Goal: Participate in discussion: Engage in conversation with other users on a specific topic

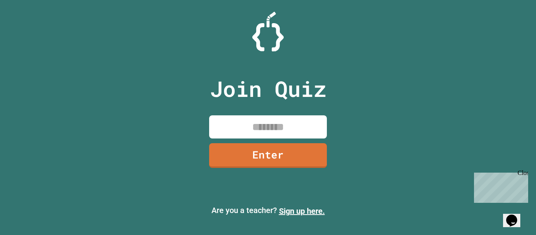
click at [302, 135] on input at bounding box center [268, 126] width 118 height 23
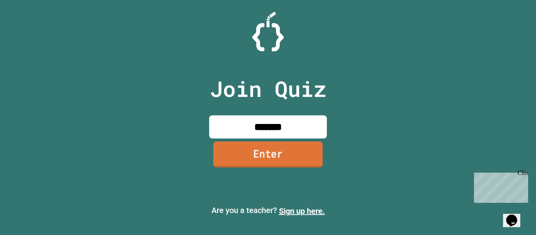
click at [272, 157] on link "Enter" at bounding box center [269, 154] width 110 height 26
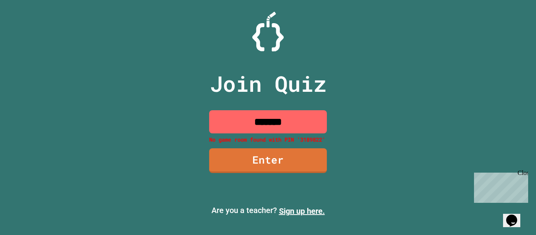
click at [291, 124] on input "*******" at bounding box center [268, 121] width 118 height 23
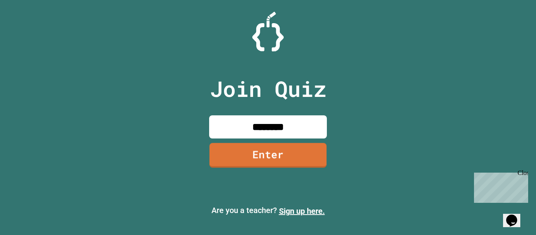
type input "********"
click at [326, 155] on div "Join Quiz ******** Enter" at bounding box center [268, 118] width 132 height 196
click at [313, 157] on link "Enter" at bounding box center [267, 155] width 113 height 26
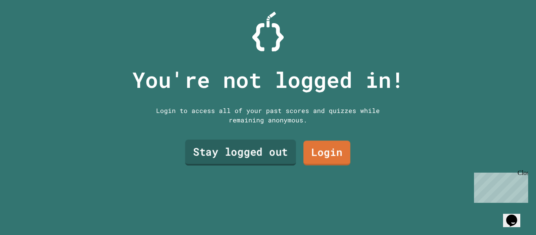
click at [271, 157] on link "Stay logged out" at bounding box center [240, 153] width 111 height 26
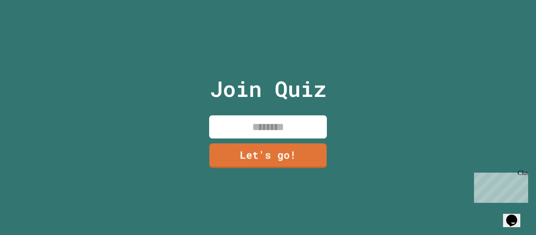
click at [247, 123] on input at bounding box center [268, 126] width 118 height 23
type input "******"
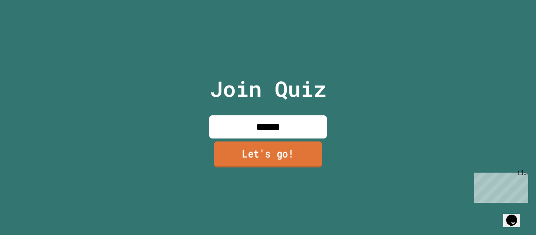
click at [266, 160] on link "Let's go!" at bounding box center [268, 154] width 108 height 26
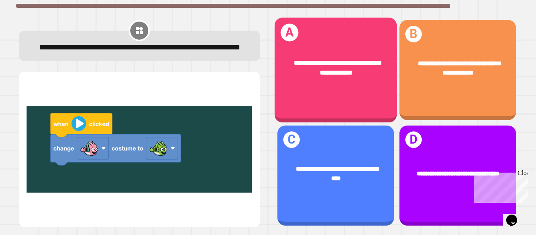
click at [335, 73] on span "**********" at bounding box center [337, 68] width 87 height 16
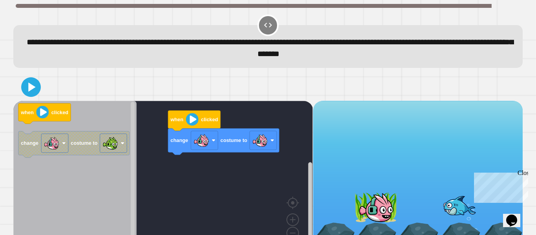
scroll to position [22, 0]
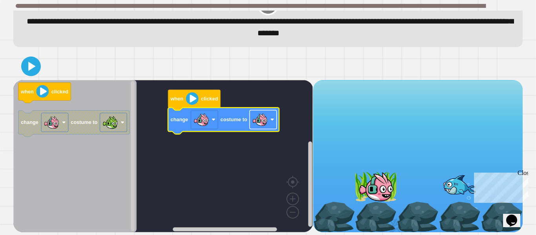
click at [256, 125] on image "Blockly Workspace" at bounding box center [260, 120] width 16 height 16
click at [30, 68] on icon at bounding box center [32, 66] width 9 height 11
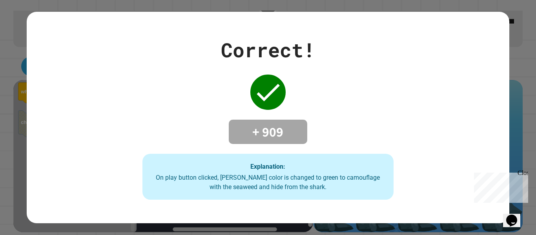
click at [266, 83] on icon at bounding box center [267, 92] width 31 height 31
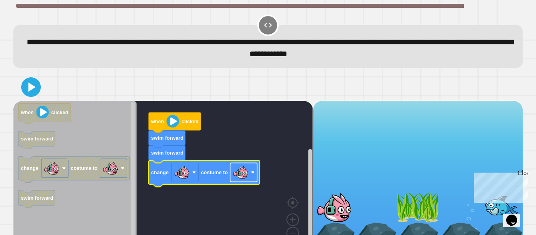
click at [244, 180] on image "Blockly Workspace" at bounding box center [241, 173] width 16 height 16
click at [27, 87] on icon at bounding box center [31, 87] width 19 height 19
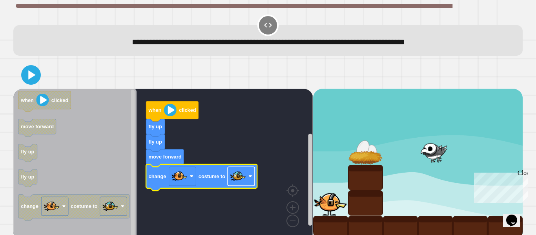
click at [231, 186] on rect "Blockly Workspace" at bounding box center [241, 176] width 27 height 19
click at [234, 170] on image "Blockly Workspace" at bounding box center [238, 176] width 16 height 16
click at [36, 76] on icon at bounding box center [31, 75] width 19 height 19
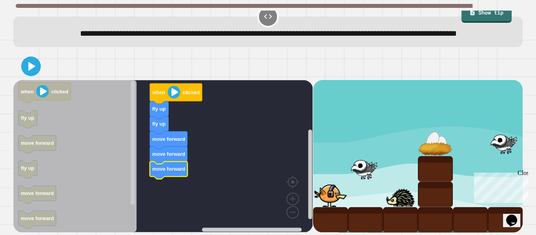
click at [35, 66] on icon at bounding box center [31, 66] width 7 height 9
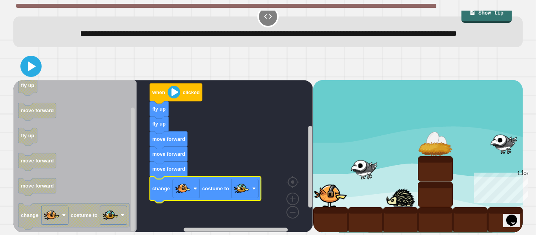
click at [26, 63] on icon at bounding box center [31, 66] width 17 height 17
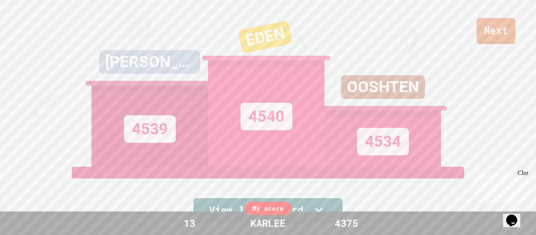
click at [481, 27] on link "Next" at bounding box center [496, 31] width 39 height 26
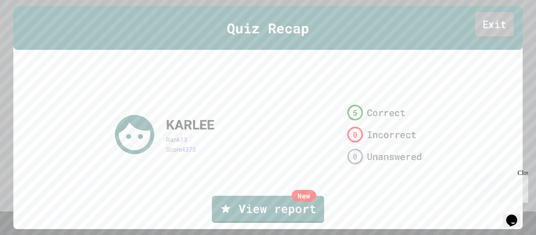
click at [497, 21] on link "Exit" at bounding box center [495, 25] width 39 height 26
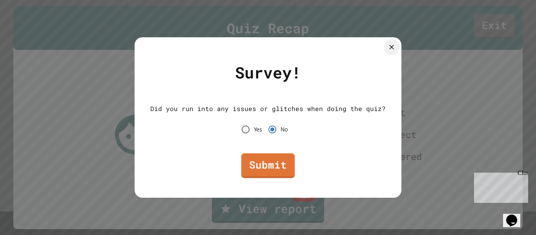
click at [280, 156] on link "Submit" at bounding box center [267, 166] width 53 height 25
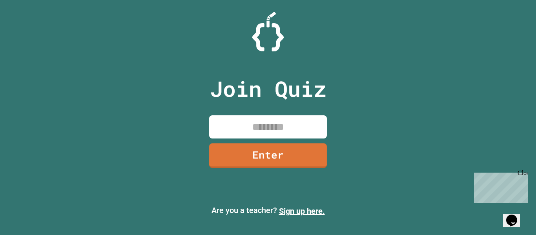
click at [247, 121] on input at bounding box center [268, 126] width 118 height 23
type input "********"
click at [271, 157] on link "Enter" at bounding box center [268, 155] width 119 height 25
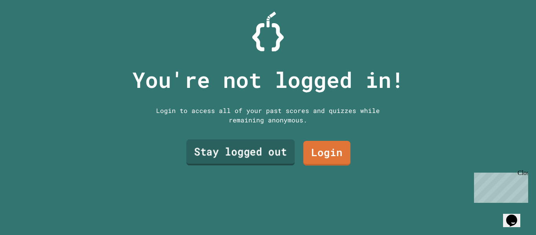
click at [275, 149] on link "Stay logged out" at bounding box center [241, 153] width 108 height 26
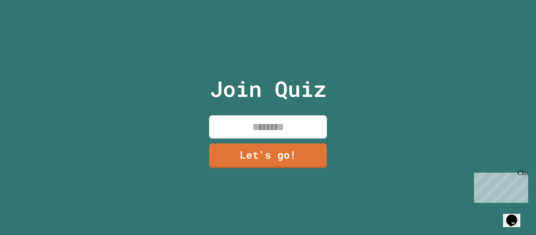
click at [271, 129] on input at bounding box center [268, 126] width 118 height 23
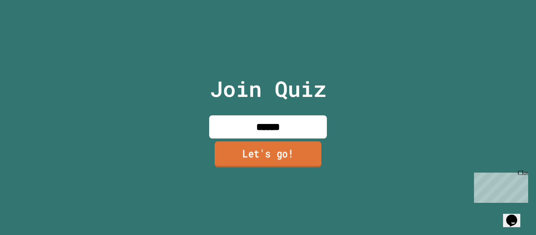
type input "******"
click at [287, 151] on link "Let's go!" at bounding box center [268, 154] width 107 height 26
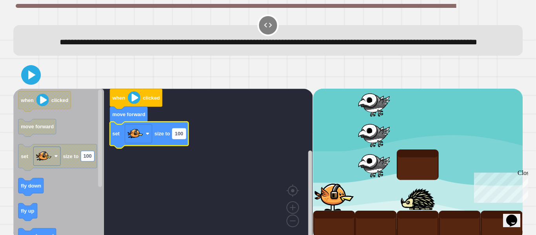
click at [176, 137] on text "100" at bounding box center [179, 134] width 8 height 6
type input "**"
click at [36, 83] on icon at bounding box center [31, 75] width 16 height 16
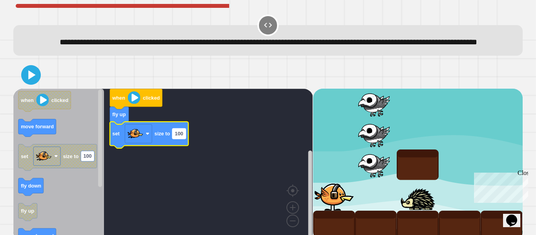
click at [182, 137] on text "100" at bounding box center [179, 134] width 8 height 6
type input "**"
click at [159, 188] on rect "Blockly Workspace" at bounding box center [163, 165] width 300 height 152
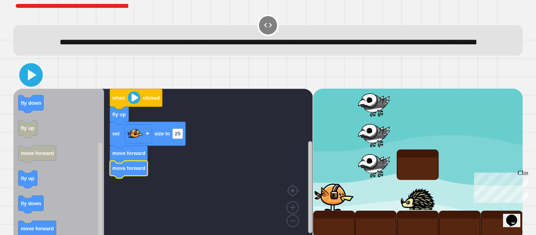
click at [31, 84] on icon at bounding box center [31, 75] width 19 height 19
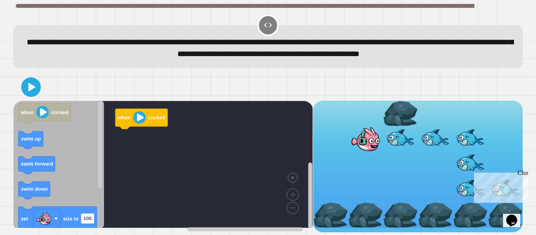
scroll to position [9, 0]
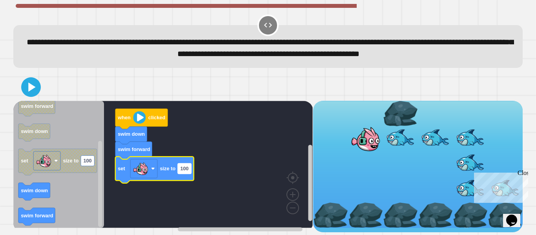
click at [189, 174] on rect "Blockly Workspace" at bounding box center [184, 168] width 13 height 10
type input "***"
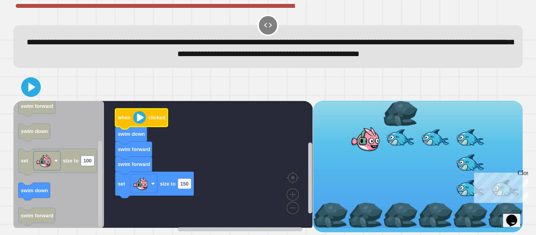
click at [143, 119] on image "Blockly Workspace" at bounding box center [140, 117] width 13 height 13
click at [33, 91] on icon at bounding box center [32, 87] width 9 height 11
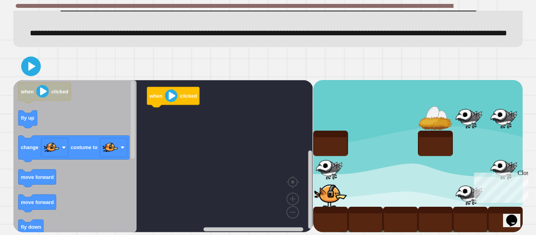
scroll to position [51, 0]
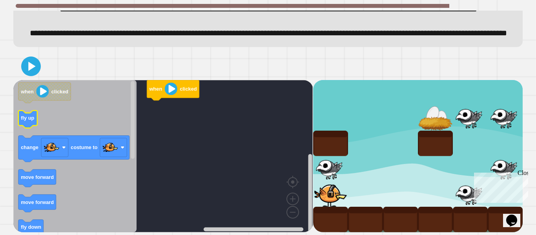
click at [23, 121] on text "fly up" at bounding box center [27, 118] width 13 height 6
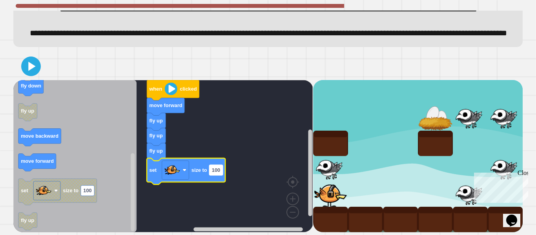
click at [216, 173] on text "100" at bounding box center [216, 170] width 8 height 6
type input "**"
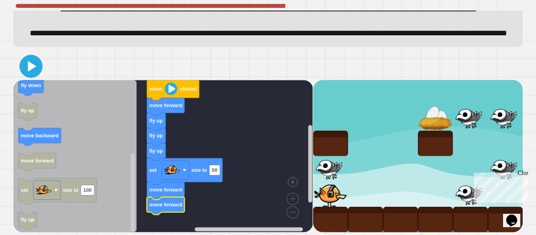
click at [36, 75] on icon at bounding box center [31, 66] width 18 height 18
click at [217, 173] on text "50" at bounding box center [214, 170] width 5 height 6
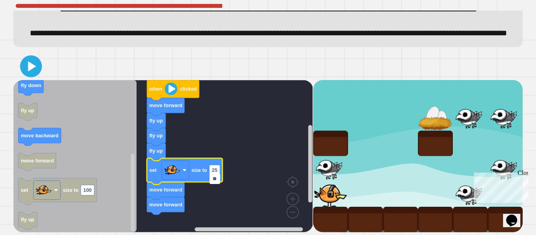
type input "**"
click at [35, 71] on icon at bounding box center [31, 66] width 18 height 18
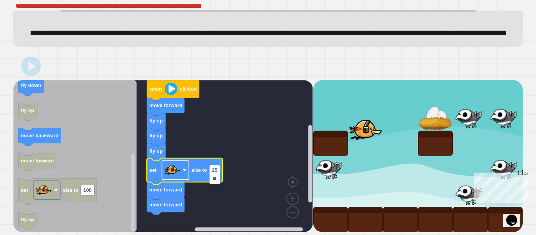
click at [189, 177] on rect "Blockly Workspace" at bounding box center [175, 170] width 27 height 19
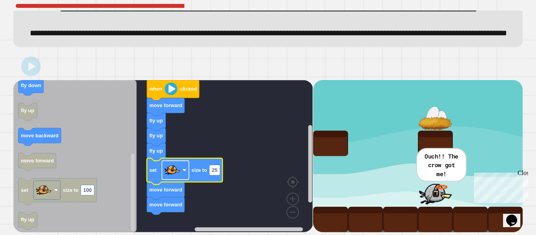
click at [183, 172] on rect "Blockly Workspace" at bounding box center [175, 170] width 27 height 19
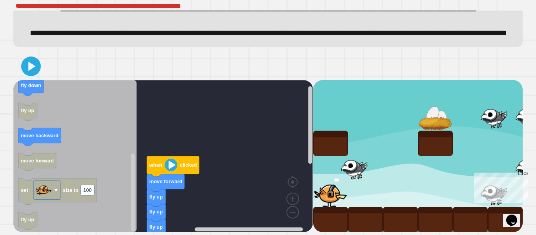
click at [183, 168] on text "clicked" at bounding box center [188, 165] width 17 height 6
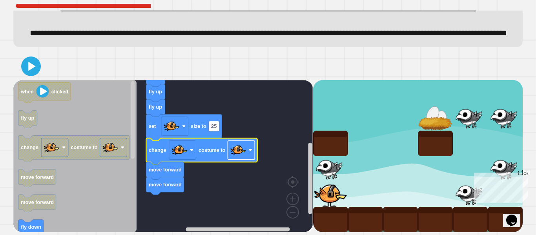
click at [238, 158] on image "Blockly Workspace" at bounding box center [238, 150] width 16 height 16
click at [32, 71] on icon at bounding box center [31, 66] width 7 height 9
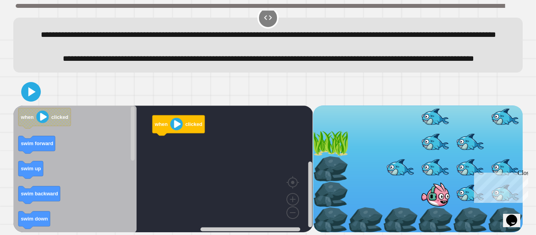
scroll to position [35, 0]
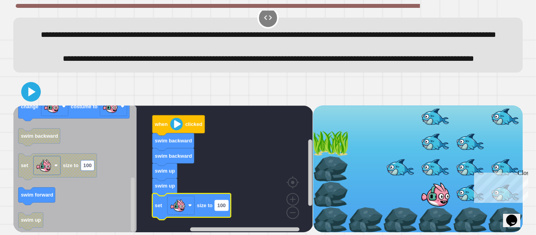
click at [224, 206] on text "100" at bounding box center [222, 206] width 8 height 6
click at [224, 206] on input "***" at bounding box center [221, 205] width 13 height 10
type input "**"
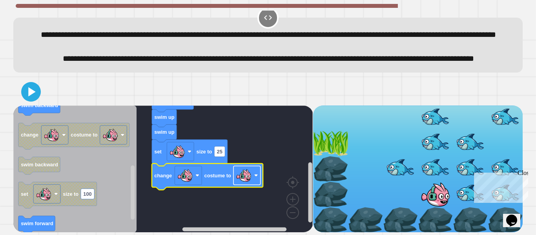
click at [253, 170] on rect "Blockly Workspace" at bounding box center [247, 175] width 27 height 19
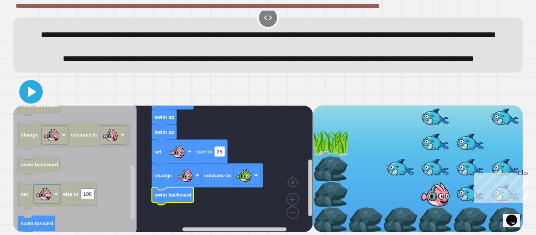
click at [38, 95] on icon at bounding box center [31, 91] width 19 height 19
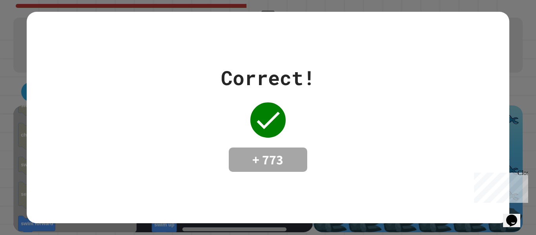
click at [527, 174] on div "Close" at bounding box center [523, 175] width 10 height 10
click at [449, 34] on div "Correct! + 773" at bounding box center [268, 118] width 483 height 212
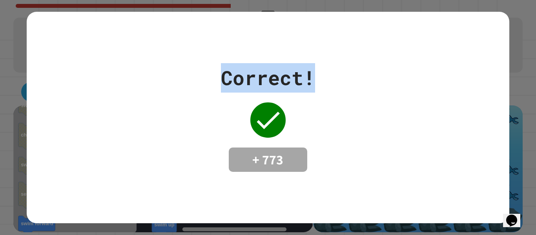
drag, startPoint x: 220, startPoint y: 74, endPoint x: 362, endPoint y: 97, distance: 144.0
click at [362, 97] on div "Correct! + 773" at bounding box center [268, 117] width 483 height 109
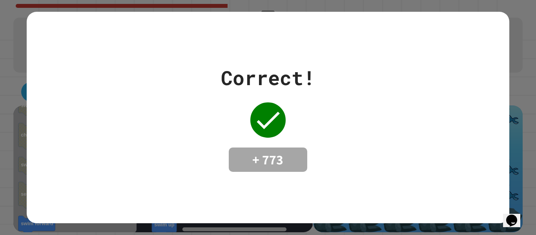
click at [362, 97] on div "Correct! + 773" at bounding box center [268, 117] width 483 height 109
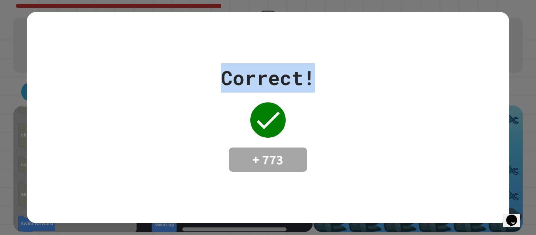
drag, startPoint x: 226, startPoint y: 73, endPoint x: 404, endPoint y: 125, distance: 185.9
click at [404, 125] on div "Correct! + 773" at bounding box center [268, 117] width 483 height 109
click at [404, 127] on div "Correct! + 773" at bounding box center [268, 117] width 483 height 109
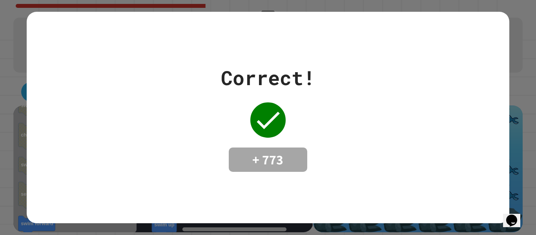
drag, startPoint x: 221, startPoint y: 77, endPoint x: 439, endPoint y: 242, distance: 273.2
click at [439, 235] on html "**********" at bounding box center [268, 117] width 536 height 235
click at [353, 110] on div "Correct! + 773" at bounding box center [268, 117] width 483 height 109
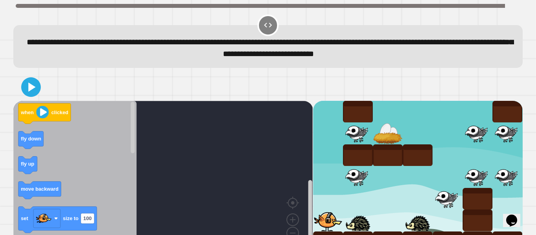
scroll to position [3, 0]
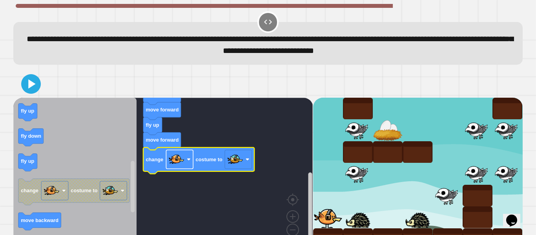
click at [177, 161] on image "Blockly Workspace" at bounding box center [177, 160] width 16 height 16
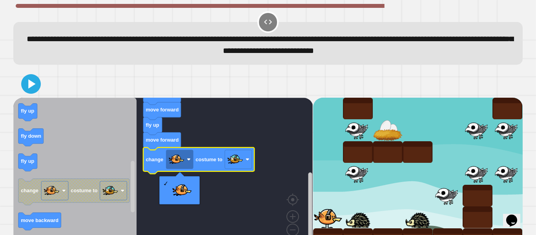
click at [233, 125] on rect "Blockly Workspace" at bounding box center [163, 174] width 300 height 152
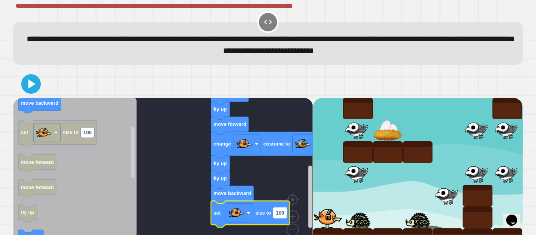
click at [285, 212] on rect "Blockly Workspace" at bounding box center [280, 213] width 13 height 10
click at [285, 212] on input "***" at bounding box center [280, 214] width 13 height 10
type input "**"
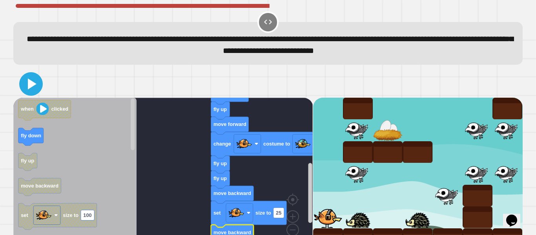
click at [28, 84] on icon at bounding box center [32, 84] width 9 height 11
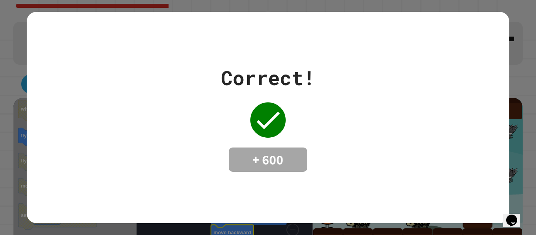
click at [192, 146] on div "Correct! + 600" at bounding box center [268, 117] width 483 height 109
drag, startPoint x: 238, startPoint y: 158, endPoint x: 330, endPoint y: 164, distance: 92.1
click at [330, 164] on div "Correct! + 600" at bounding box center [268, 117] width 483 height 109
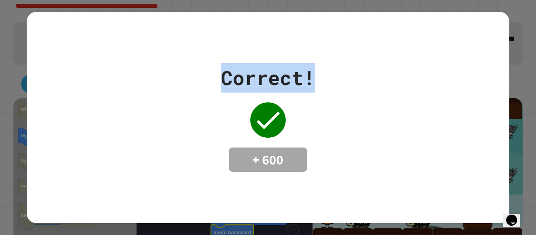
drag, startPoint x: 212, startPoint y: 70, endPoint x: 366, endPoint y: 86, distance: 154.8
click at [366, 86] on div "Correct! + 600" at bounding box center [268, 117] width 483 height 109
drag, startPoint x: 331, startPoint y: 81, endPoint x: 140, endPoint y: 107, distance: 193.0
click at [140, 107] on div "Correct! + 600" at bounding box center [268, 117] width 483 height 109
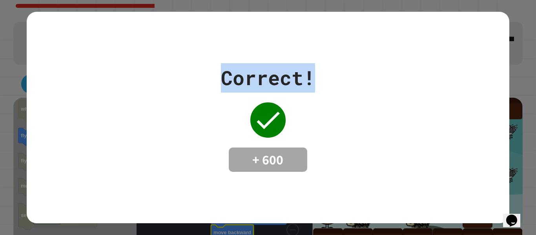
click at [140, 107] on div "Correct! + 600" at bounding box center [268, 117] width 483 height 109
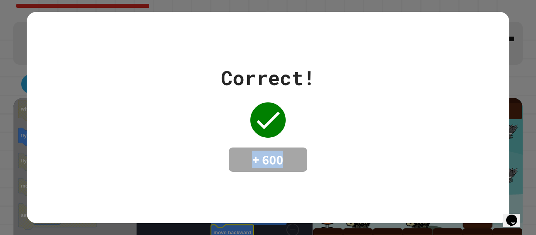
drag, startPoint x: 287, startPoint y: 157, endPoint x: 166, endPoint y: 182, distance: 122.7
click at [166, 182] on div "Correct! + 600" at bounding box center [268, 118] width 483 height 212
click at [247, 149] on div "+ 600" at bounding box center [268, 160] width 79 height 24
